Goal: Check status: Check status

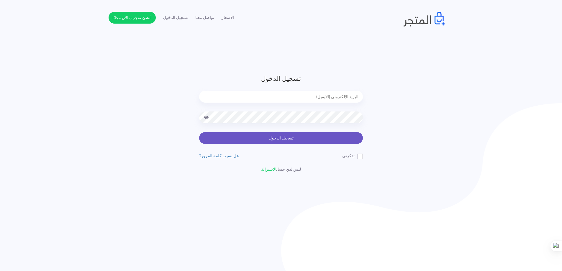
type input "[EMAIL_ADDRESS][DOMAIN_NAME]"
click at [254, 136] on button "تسجيل الدخول" at bounding box center [281, 138] width 164 height 12
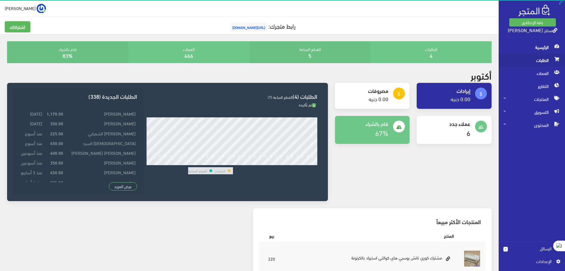
click at [551, 63] on span "الطلبات" at bounding box center [531, 60] width 57 height 13
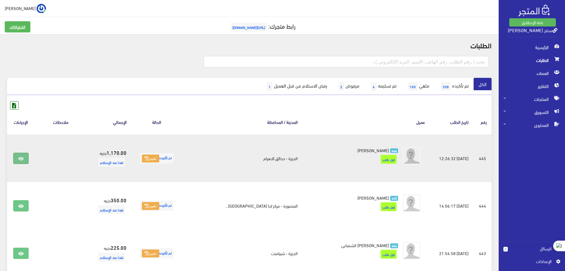
click at [24, 156] on link at bounding box center [20, 158] width 15 height 11
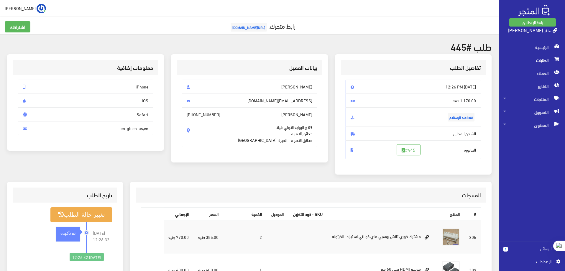
drag, startPoint x: 313, startPoint y: 86, endPoint x: 285, endPoint y: 88, distance: 27.8
click at [285, 88] on span "AHMED zaki" at bounding box center [250, 87] width 136 height 14
click at [322, 141] on div "AHMED zaki Zakissg2020@hotmail.com AHMED zaki - +201099999909 ٥٩ ج البوابه الاو…" at bounding box center [249, 116] width 145 height 82
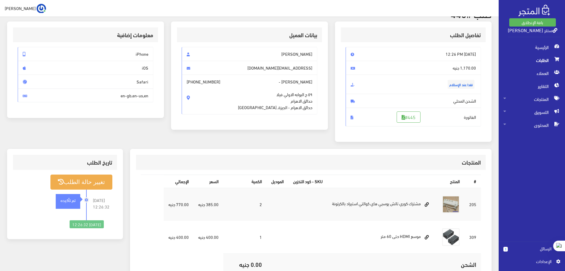
scroll to position [88, 0]
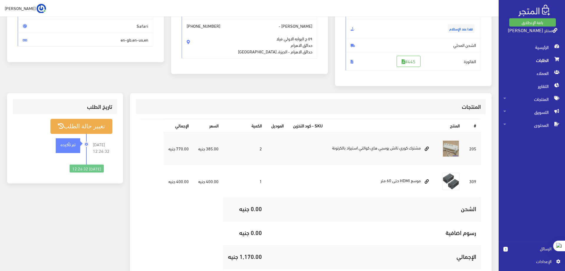
drag, startPoint x: 420, startPoint y: 149, endPoint x: 329, endPoint y: 149, distance: 91.1
click at [329, 149] on td "مشترك كوري تاتش يوسبي هاي كوالتي استيراد بالكرتونة" at bounding box center [382, 148] width 110 height 33
drag, startPoint x: 419, startPoint y: 182, endPoint x: 365, endPoint y: 180, distance: 54.0
click at [365, 180] on td "موسع HDMI حتى 60 متر" at bounding box center [382, 181] width 110 height 33
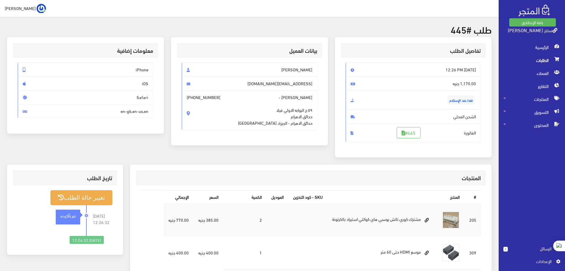
scroll to position [0, 0]
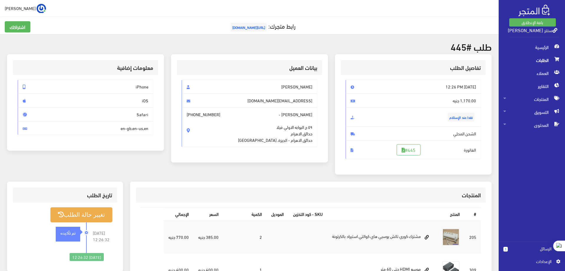
drag, startPoint x: 313, startPoint y: 87, endPoint x: 193, endPoint y: 143, distance: 132.7
click at [193, 143] on div "AHMED zaki Zakissg2020@hotmail.com AHMED zaki - +201099999909 ٥٩ ج البوابه الاو…" at bounding box center [249, 116] width 145 height 82
click at [277, 171] on div "بيانات العميل AHMED zaki Zakissg2020@hotmail.com AHMED zaki - +201099999909 ٥٩ …" at bounding box center [249, 117] width 164 height 127
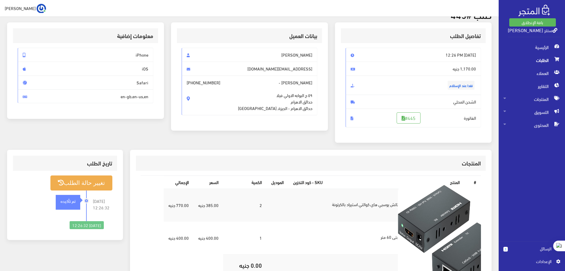
scroll to position [88, 0]
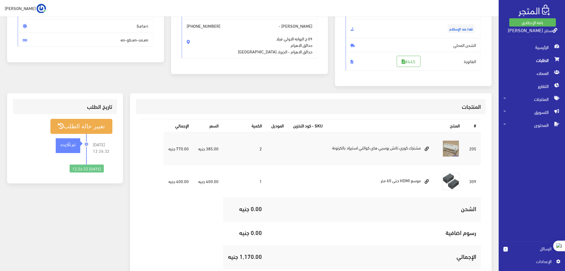
drag, startPoint x: 479, startPoint y: 146, endPoint x: 225, endPoint y: 259, distance: 277.9
click at [225, 259] on tbody "205 2 385.00 جنيه 1" at bounding box center [322, 200] width 317 height 137
click at [180, 221] on table "# المنتج SKU - كود التخزين الموديل الكمية السعر اﻹجمالي 205" at bounding box center [311, 194] width 340 height 150
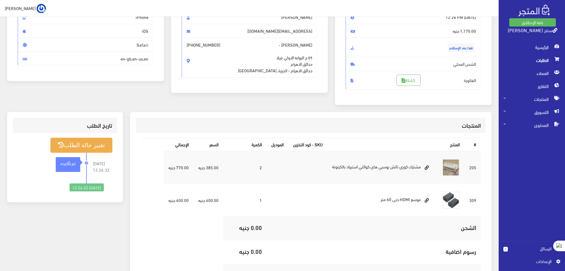
scroll to position [106, 0]
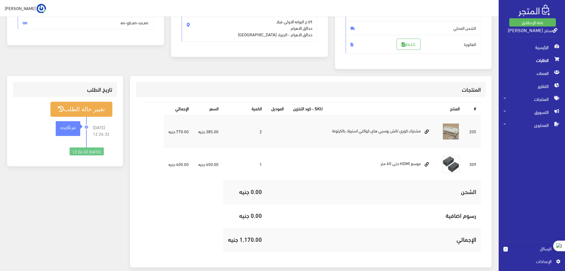
drag, startPoint x: 478, startPoint y: 191, endPoint x: 181, endPoint y: 248, distance: 303.0
click at [207, 248] on table "# المنتج SKU - كود التخزين الموديل الكمية السعر اﻹجمالي 205" at bounding box center [311, 177] width 340 height 150
click at [180, 229] on table "# المنتج SKU - كود التخزين الموديل الكمية السعر اﻹجمالي 205" at bounding box center [311, 177] width 340 height 150
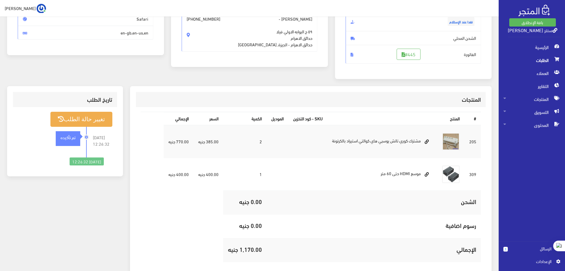
scroll to position [17, 0]
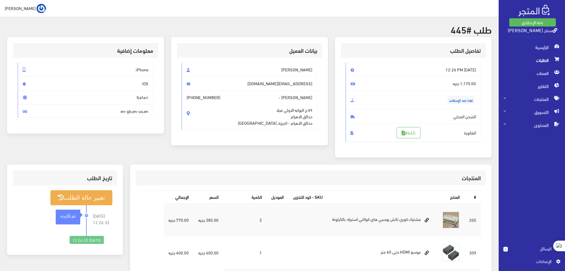
drag, startPoint x: 482, startPoint y: 66, endPoint x: 177, endPoint y: 236, distance: 348.7
click at [177, 236] on div "طلب #445 تفاصيل الطلب Thu, Oct 9, 2025 12:26 PM نقدا عند الإستلام #445 # 2" at bounding box center [249, 193] width 499 height 353
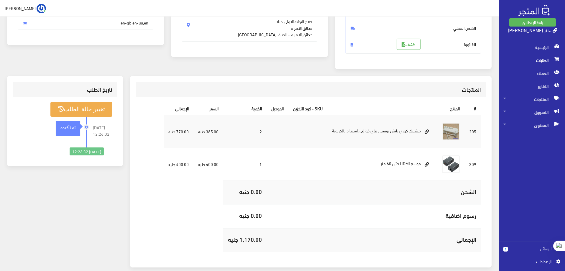
click at [183, 200] on table "# المنتج SKU - كود التخزين الموديل الكمية السعر اﻹجمالي 205" at bounding box center [311, 177] width 340 height 150
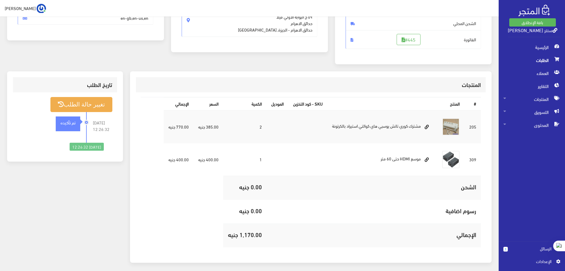
scroll to position [118, 0]
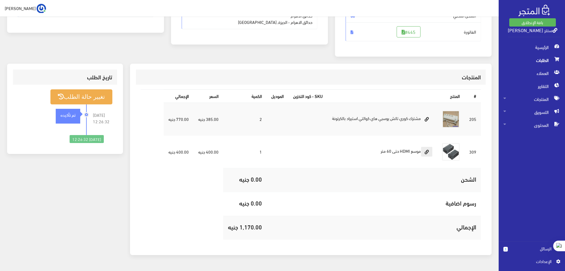
click at [428, 152] on icon at bounding box center [427, 152] width 4 height 4
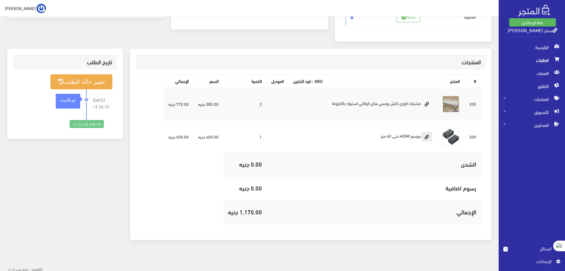
scroll to position [135, 0]
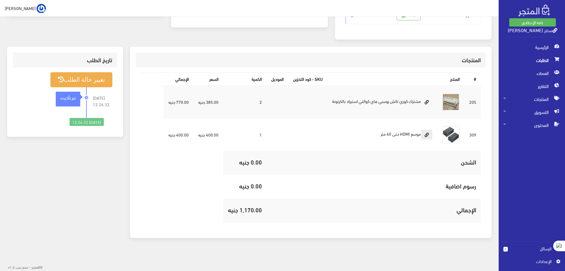
click at [428, 137] on icon at bounding box center [427, 135] width 4 height 4
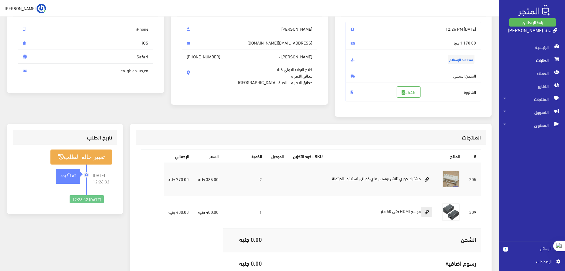
scroll to position [0, 0]
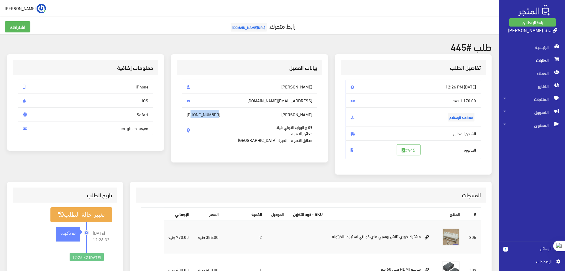
drag, startPoint x: 279, startPoint y: 126, endPoint x: 254, endPoint y: 126, distance: 24.5
click at [220, 118] on span "+201099999909" at bounding box center [204, 114] width 34 height 6
copy span "01099999909"
drag, startPoint x: 242, startPoint y: 119, endPoint x: 199, endPoint y: 138, distance: 46.5
click at [199, 138] on span "AHMED zaki - +201099999909 ٥٩ ج البوابه الاولي فيلا حدائق الاهرام حدائق الاهرام…" at bounding box center [250, 127] width 136 height 40
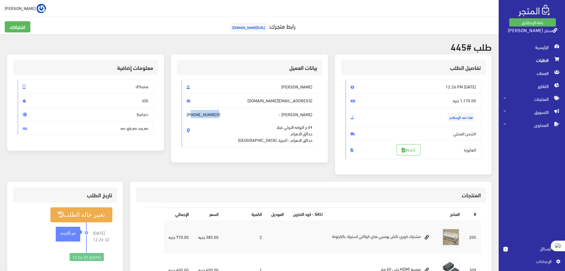
copy span "٥٩ ج البوابه الاولي فيلا حدائق الاهرام حدائق الاهرام - الجيزة, مص"
